Goal: Task Accomplishment & Management: Manage account settings

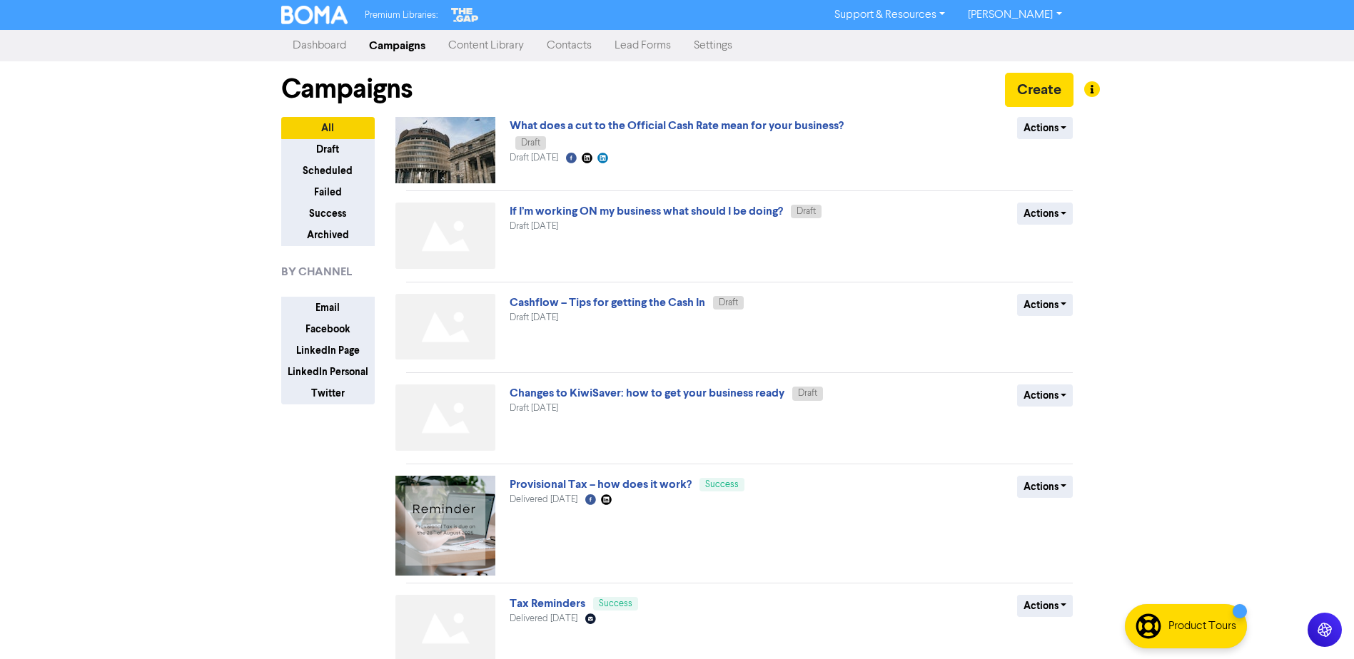
click at [738, 52] on link "Settings" at bounding box center [712, 45] width 61 height 29
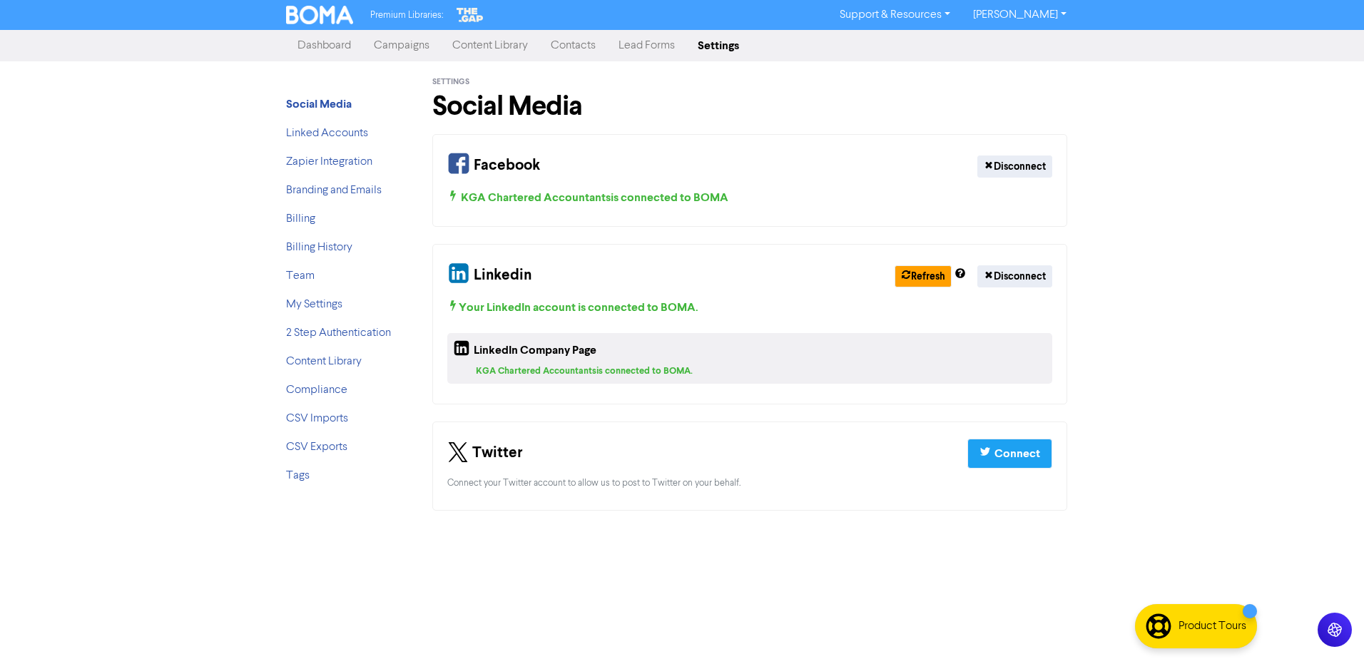
click at [1017, 19] on link "[PERSON_NAME]" at bounding box center [1020, 15] width 116 height 23
click at [342, 45] on link "Dashboard" at bounding box center [324, 45] width 76 height 29
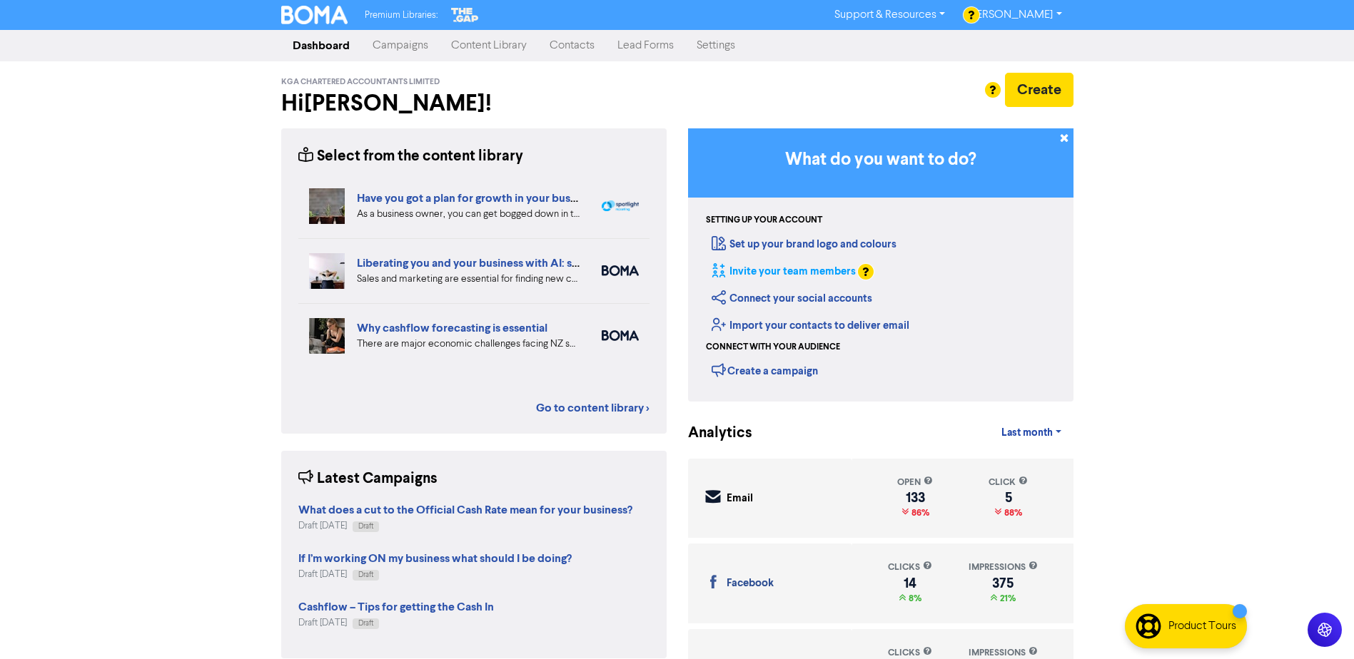
click at [772, 270] on link "Invite your team members" at bounding box center [783, 272] width 144 height 14
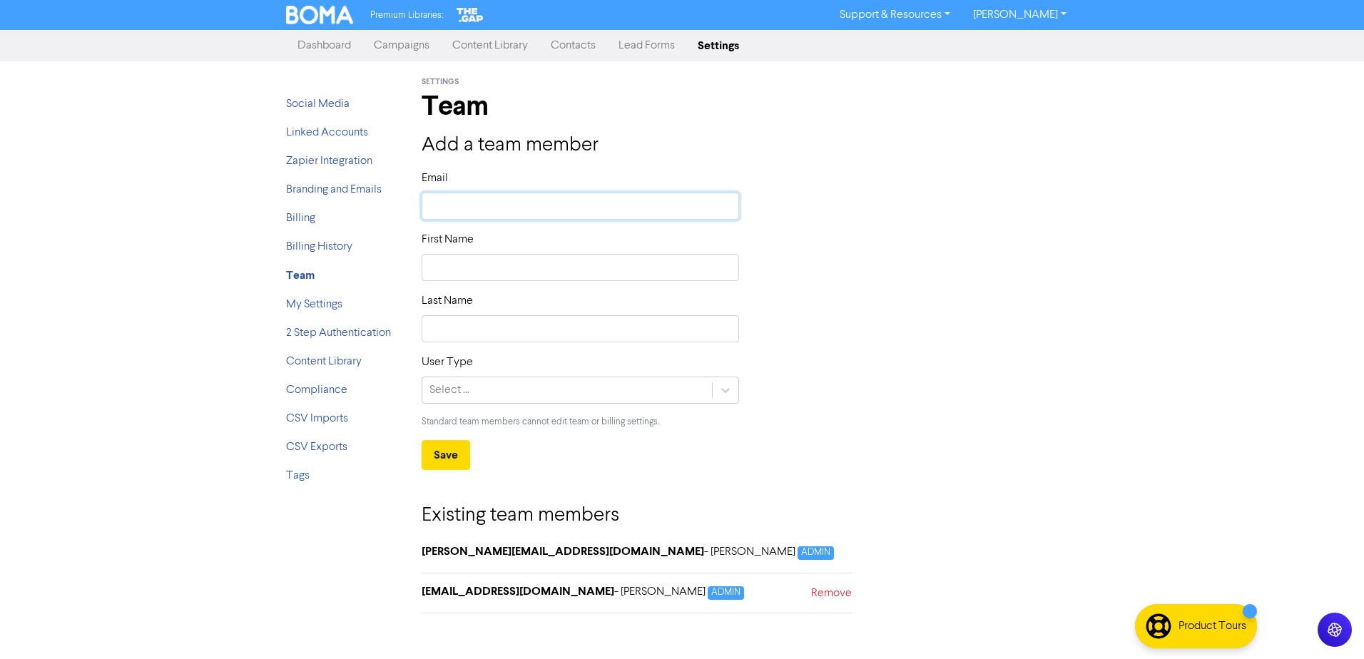
click at [493, 208] on input "text" at bounding box center [581, 206] width 318 height 27
type input "s"
type input "sa"
type input "sar"
type input "[PERSON_NAME]"
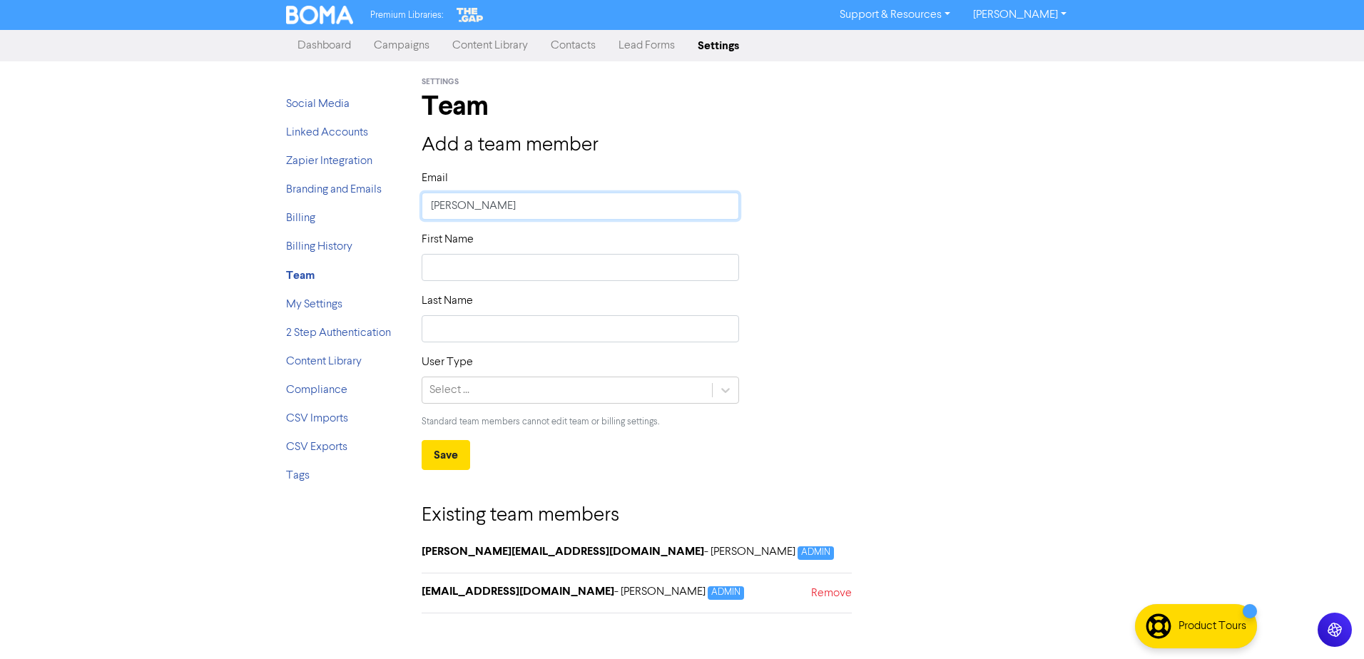
type input "[PERSON_NAME][EMAIL_ADDRESS][DOMAIN_NAME]"
click at [521, 260] on input "text" at bounding box center [581, 267] width 318 height 27
type input "S"
type input "Sa"
type input "Sar"
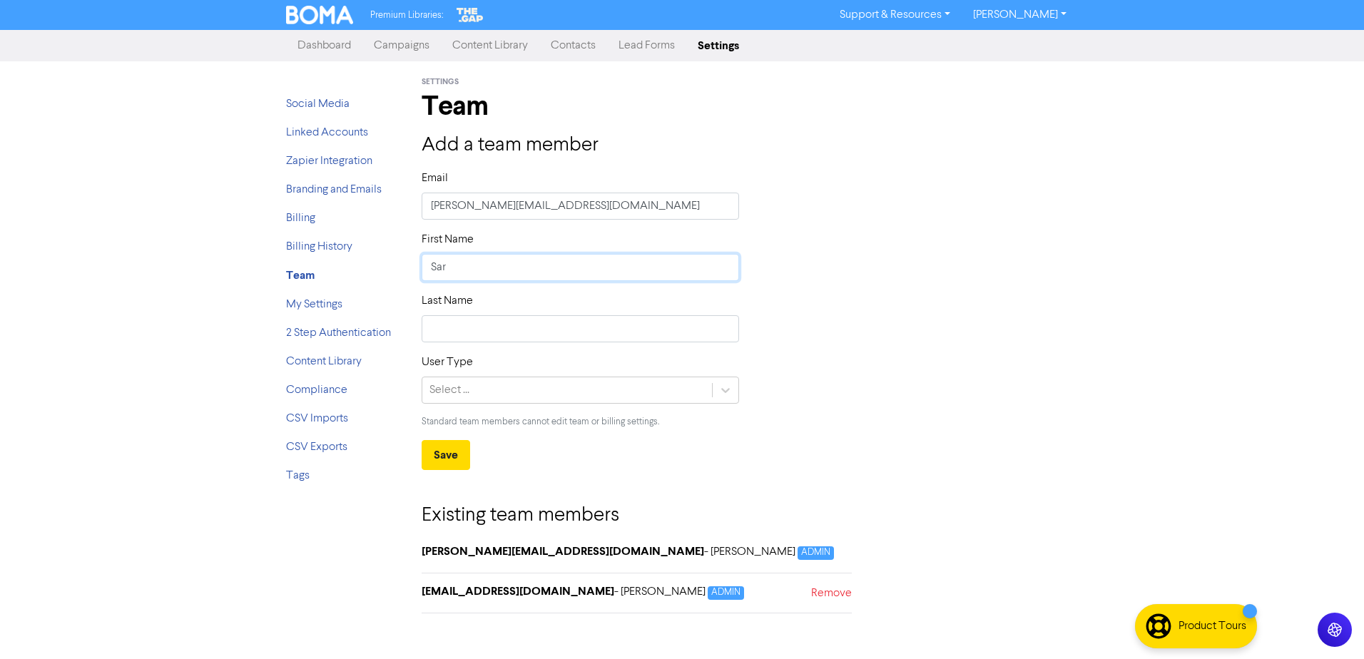
type input "[PERSON_NAME]"
click at [440, 325] on input "text" at bounding box center [581, 328] width 318 height 27
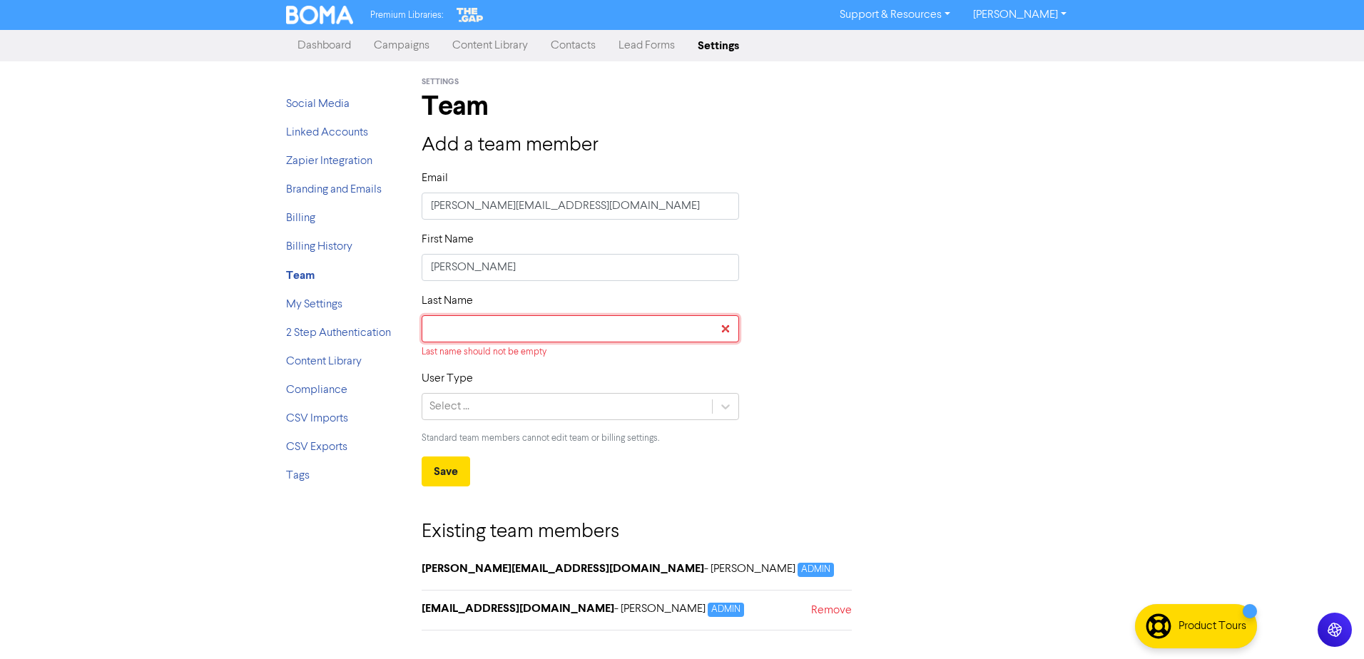
click at [512, 319] on input "text" at bounding box center [581, 328] width 318 height 27
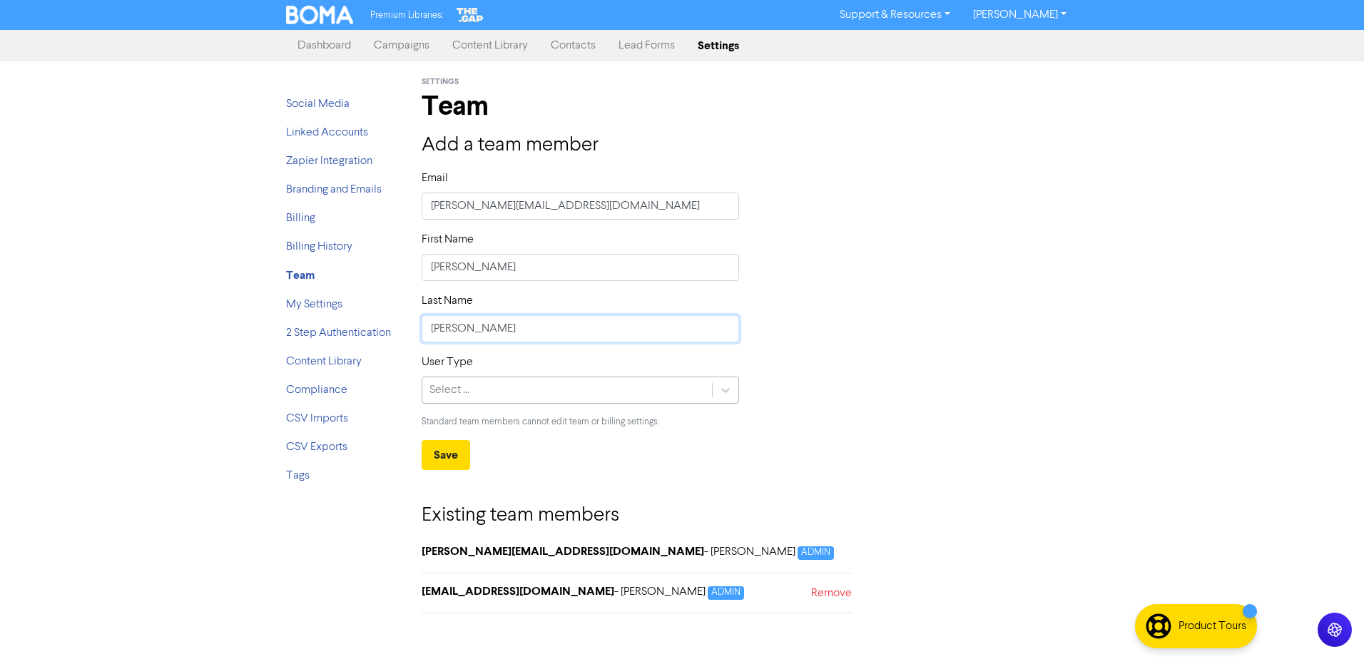
type input "[PERSON_NAME]"
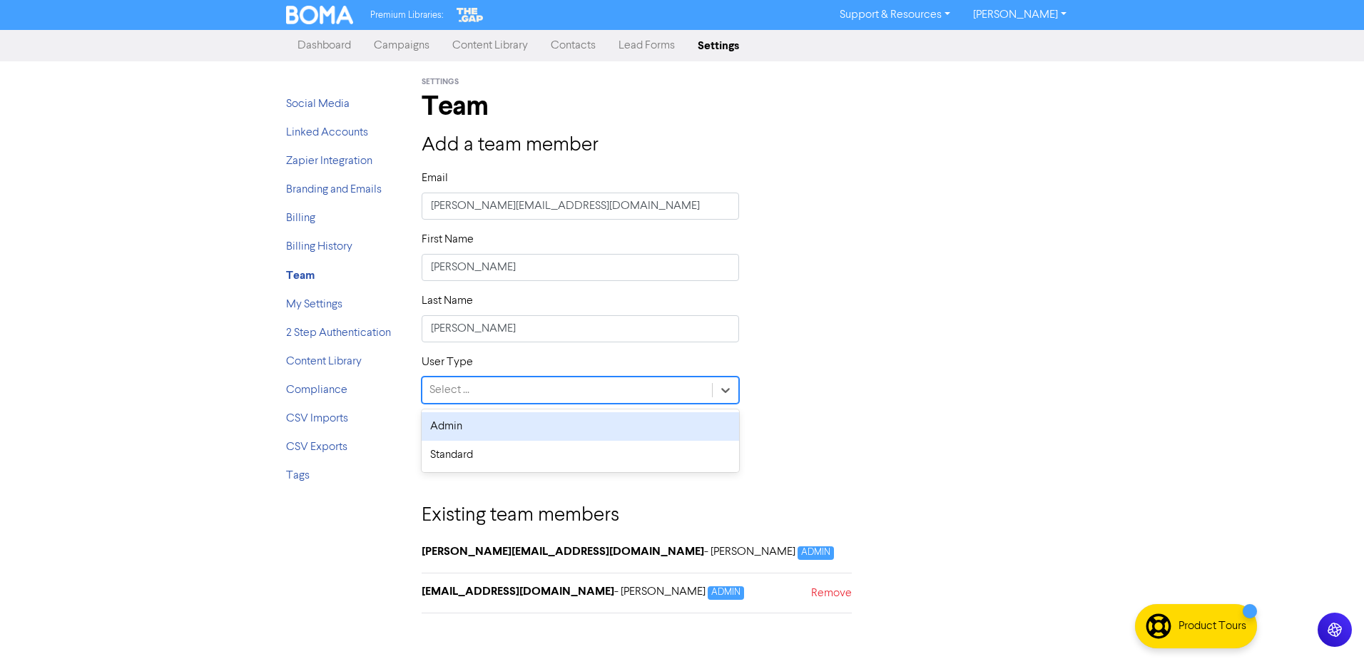
click at [554, 382] on div "Select ..." at bounding box center [567, 390] width 290 height 26
click at [534, 427] on div "Admin" at bounding box center [581, 426] width 318 height 29
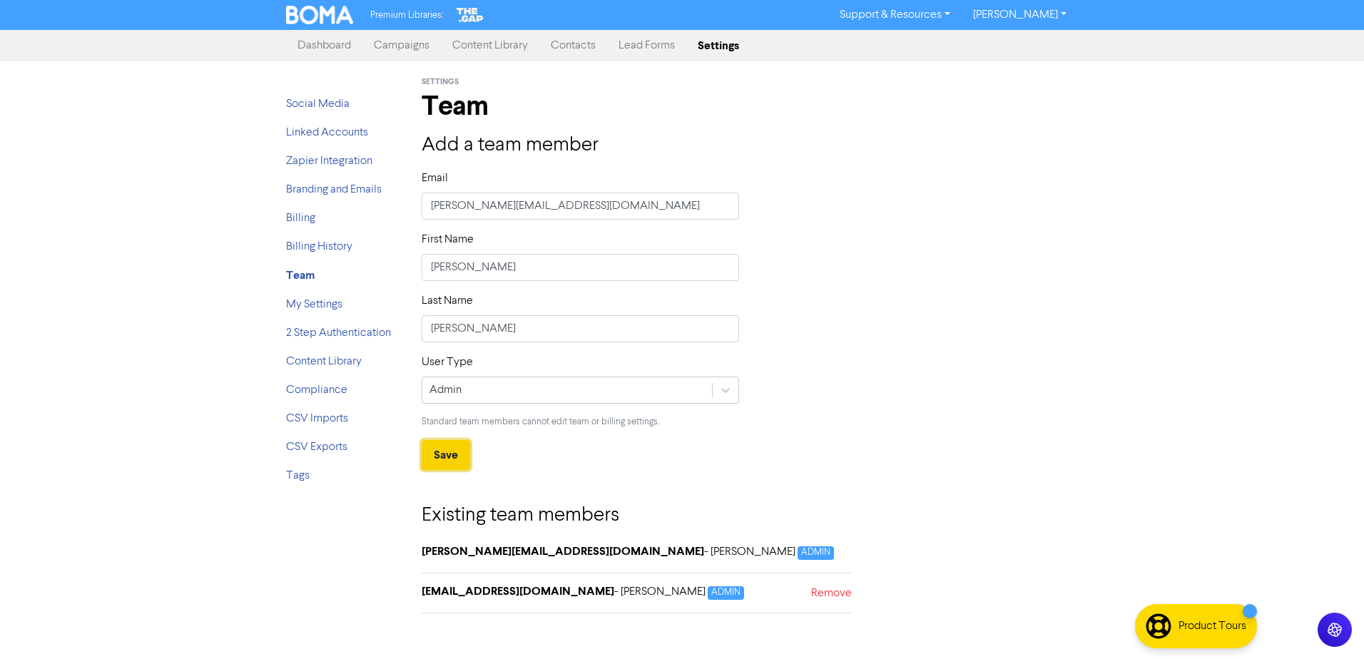
click at [451, 453] on button "Save" at bounding box center [446, 455] width 49 height 30
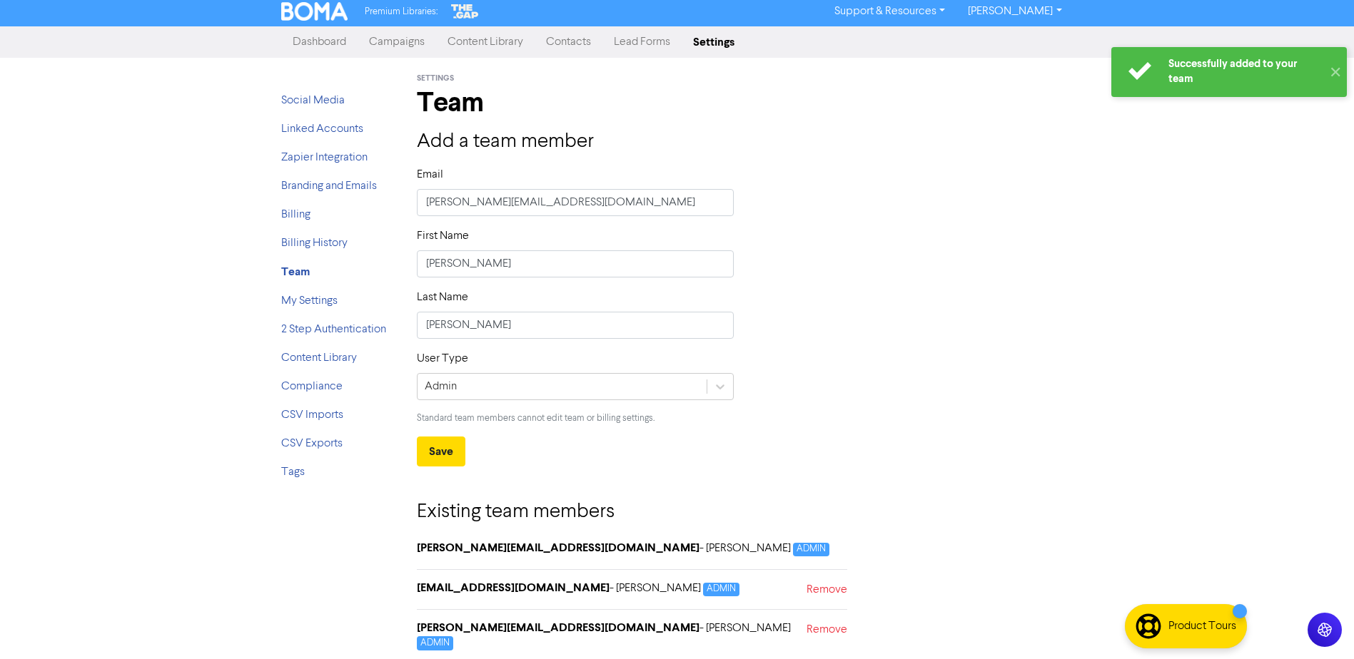
scroll to position [4, 0]
